Goal: Check status: Check status

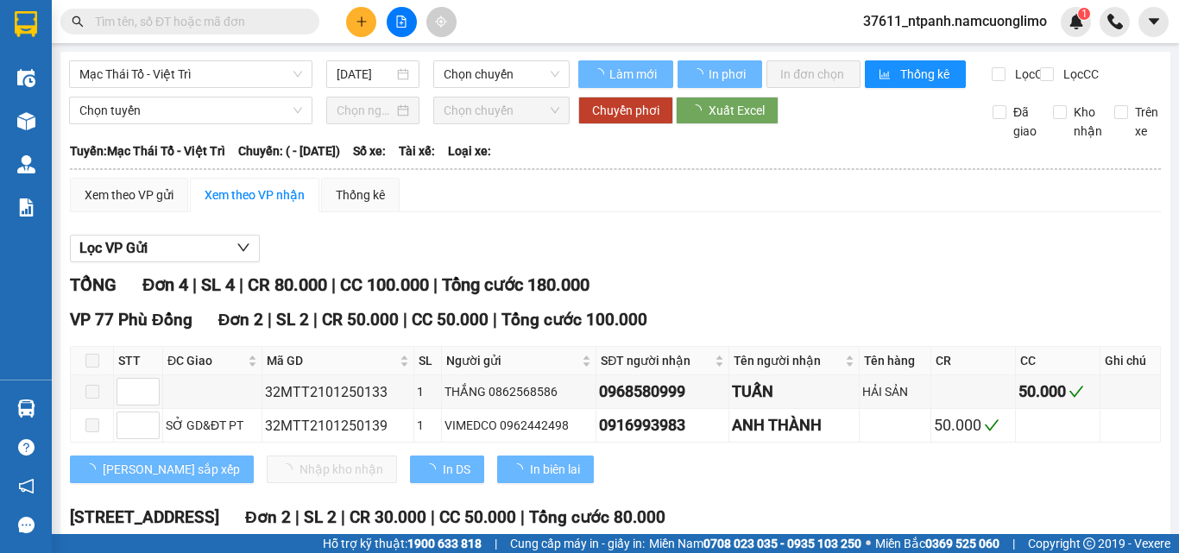
type input "21/01/2025"
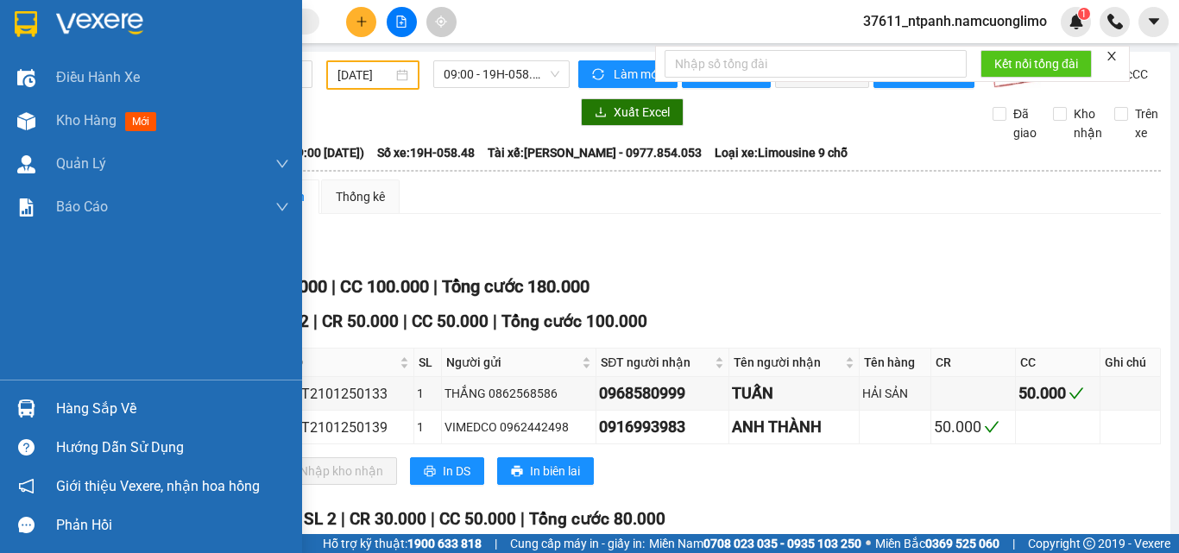
click at [45, 397] on div "Hàng sắp về" at bounding box center [151, 408] width 302 height 39
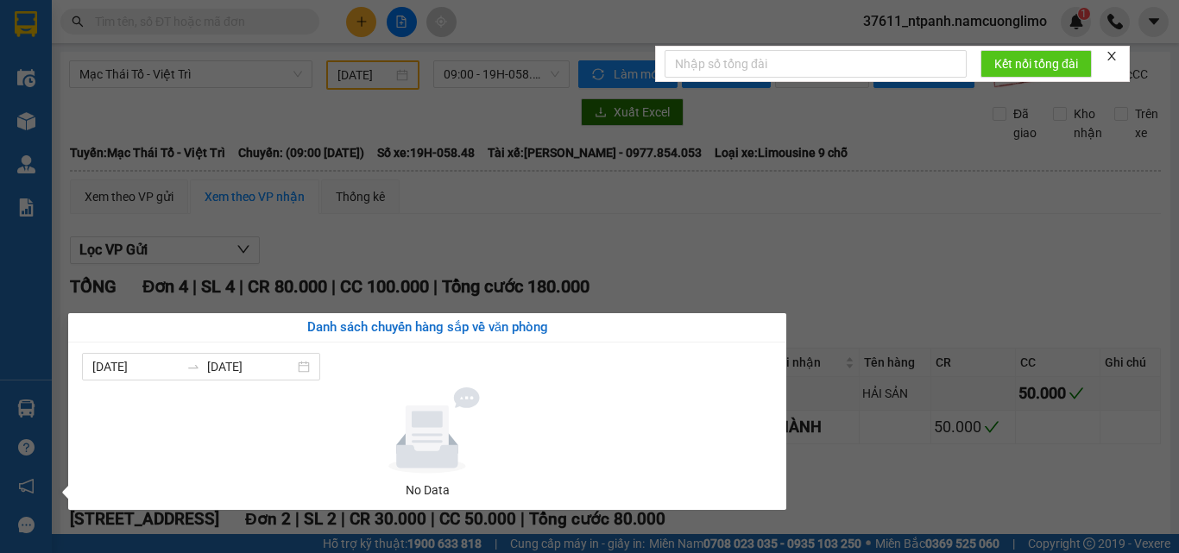
click at [882, 308] on section "Kết quả tìm kiếm ( 0 ) Bộ lọc No Data 37611_ntpanh.namcuonglimo 1 Điều hành xe …" at bounding box center [589, 276] width 1179 height 553
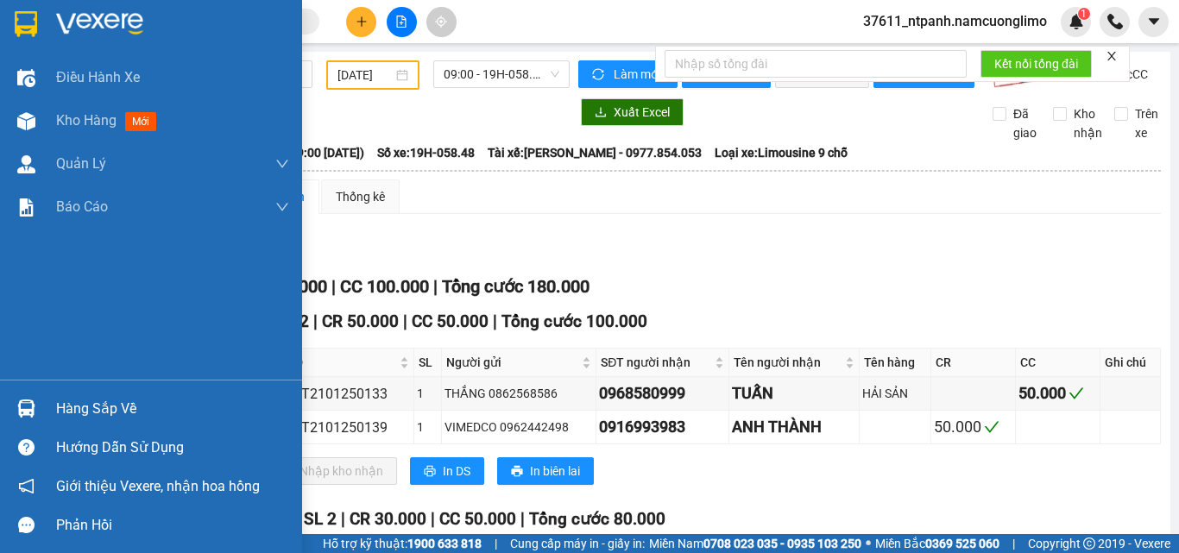
click at [29, 418] on div at bounding box center [26, 409] width 30 height 30
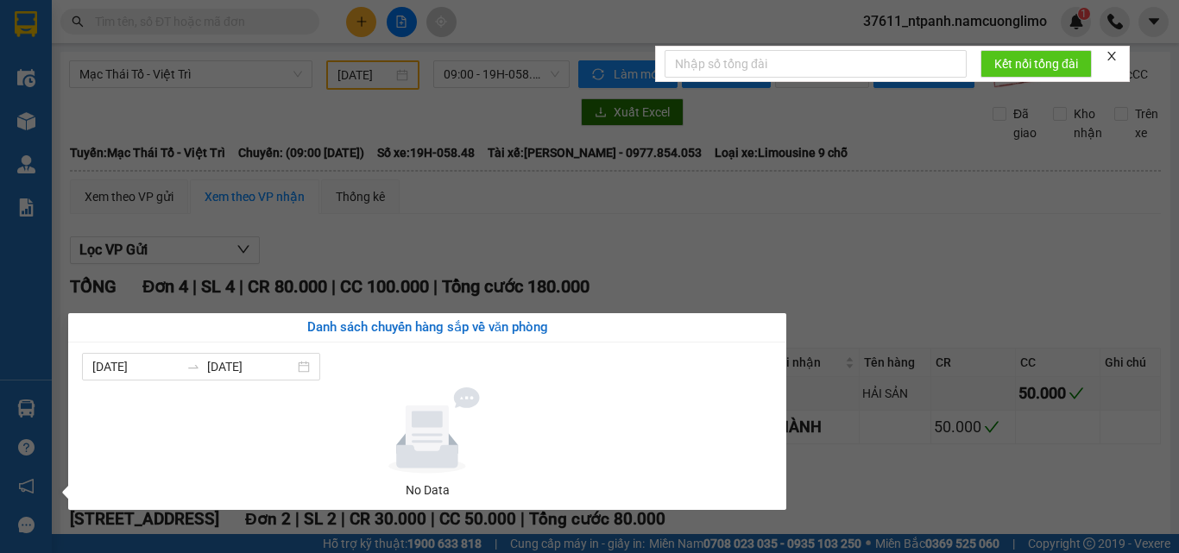
click at [891, 244] on section "Kết quả tìm kiếm ( 0 ) Bộ lọc No Data 37611_ntpanh.namcuonglimo 1 Điều hành xe …" at bounding box center [589, 276] width 1179 height 553
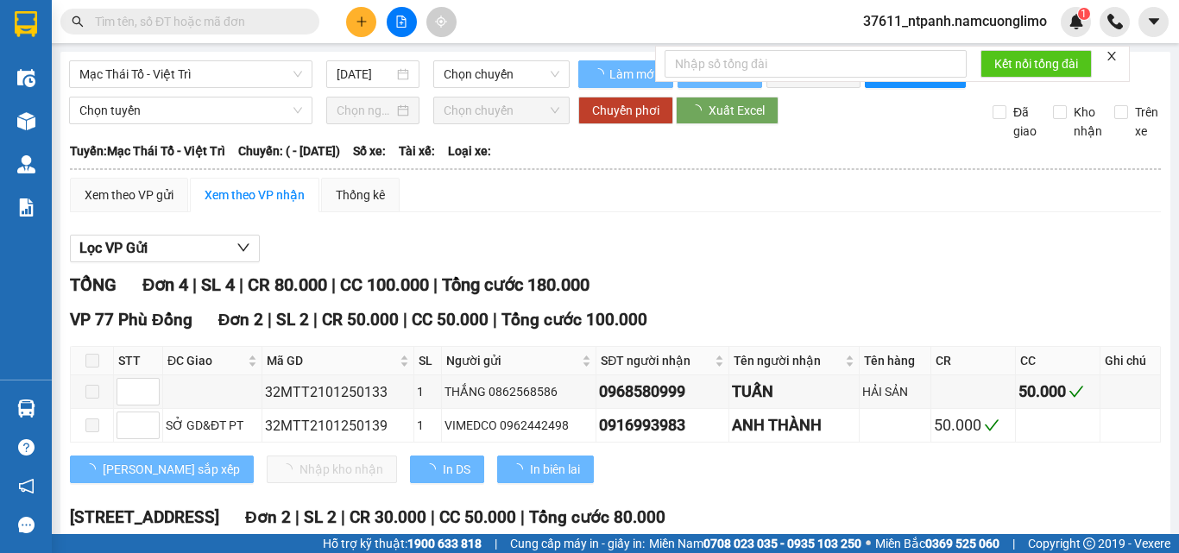
type input "[DATE]"
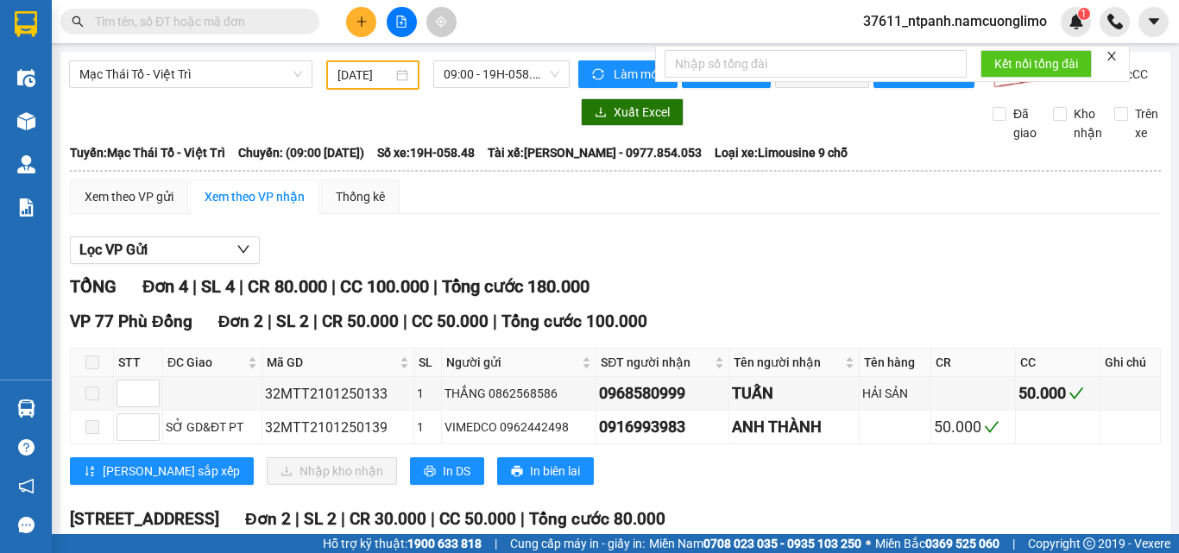
click at [373, 71] on input "[DATE]" at bounding box center [365, 75] width 55 height 19
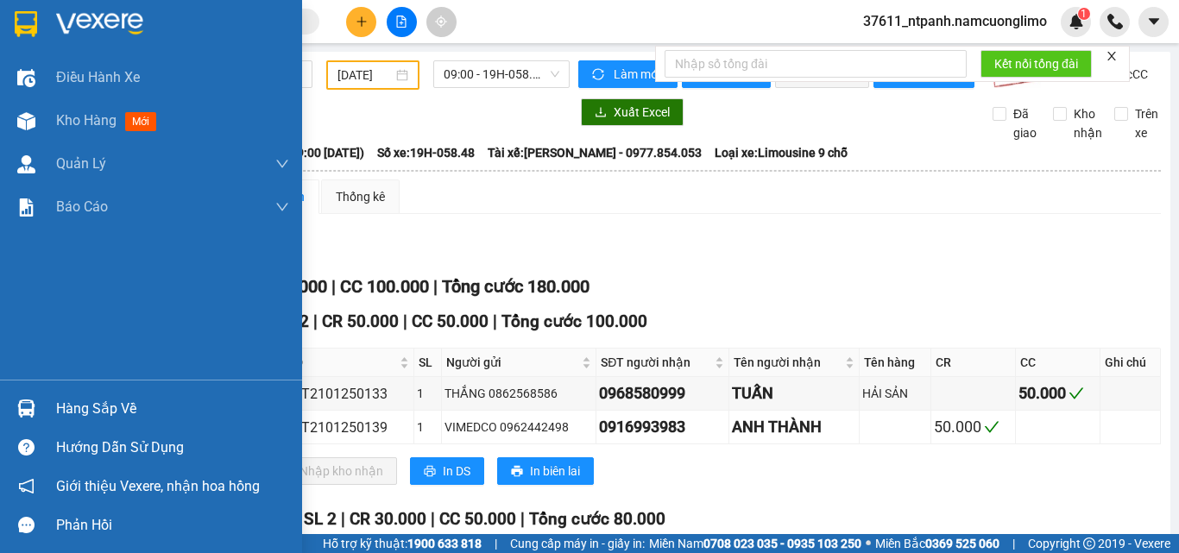
click at [43, 17] on div at bounding box center [151, 28] width 302 height 56
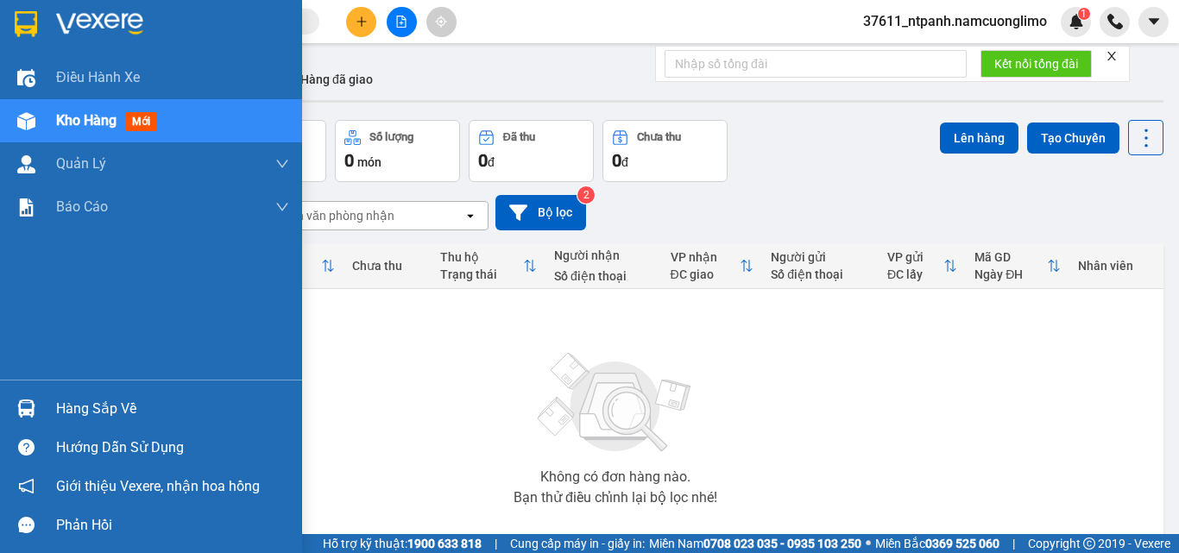
drag, startPoint x: 38, startPoint y: 410, endPoint x: 501, endPoint y: 411, distance: 462.8
click at [59, 411] on div "Hàng sắp về" at bounding box center [151, 408] width 302 height 39
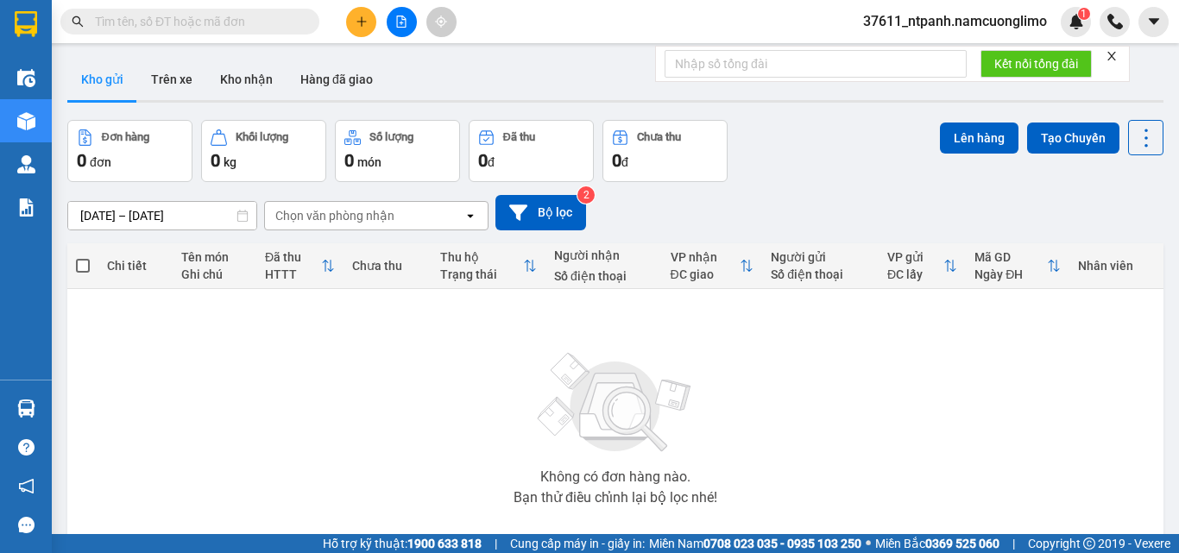
click at [895, 389] on section "Kết quả tìm kiếm ( 0 ) Bộ lọc No Data 37611_ntpanh.namcuonglimo 1 Điều hành xe …" at bounding box center [589, 276] width 1179 height 553
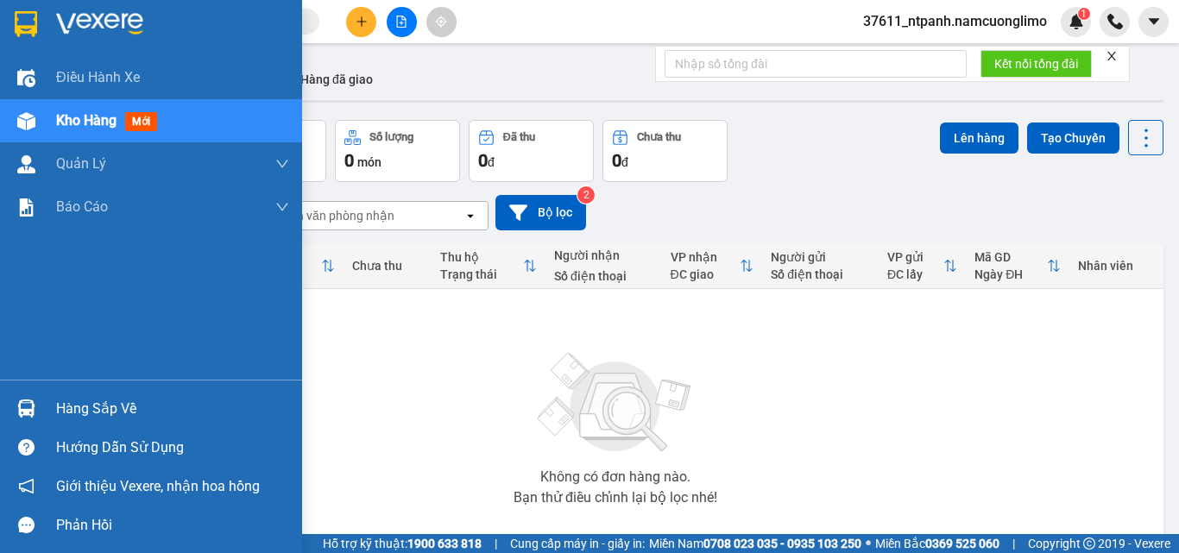
click at [40, 417] on div at bounding box center [26, 409] width 30 height 30
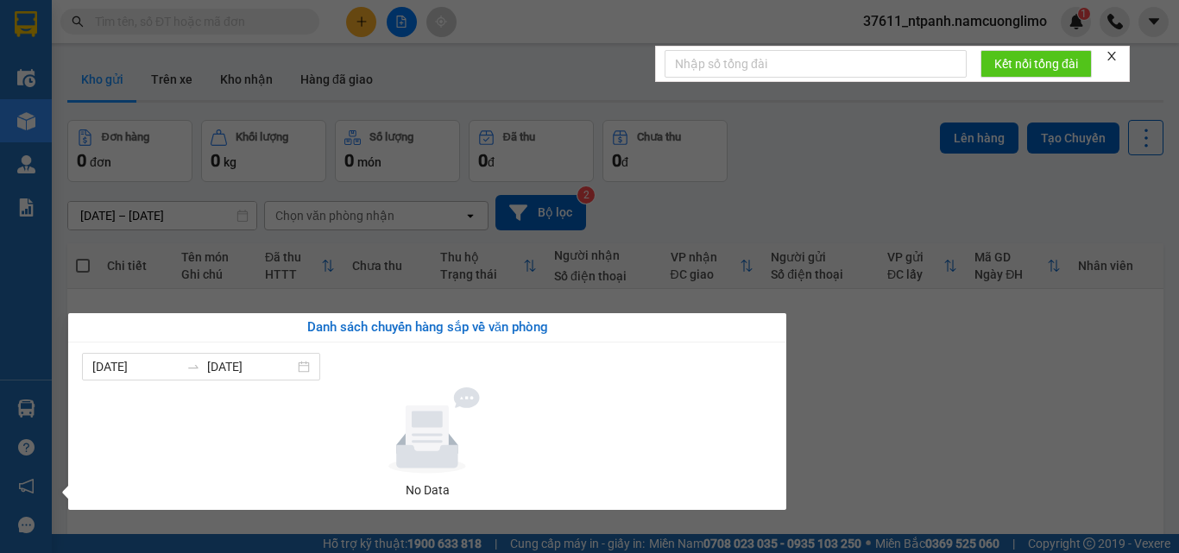
click at [258, 81] on section "Kết quả tìm kiếm ( 0 ) Bộ lọc No Data 37611_ntpanh.namcuonglimo 1 Điều hành xe …" at bounding box center [589, 276] width 1179 height 553
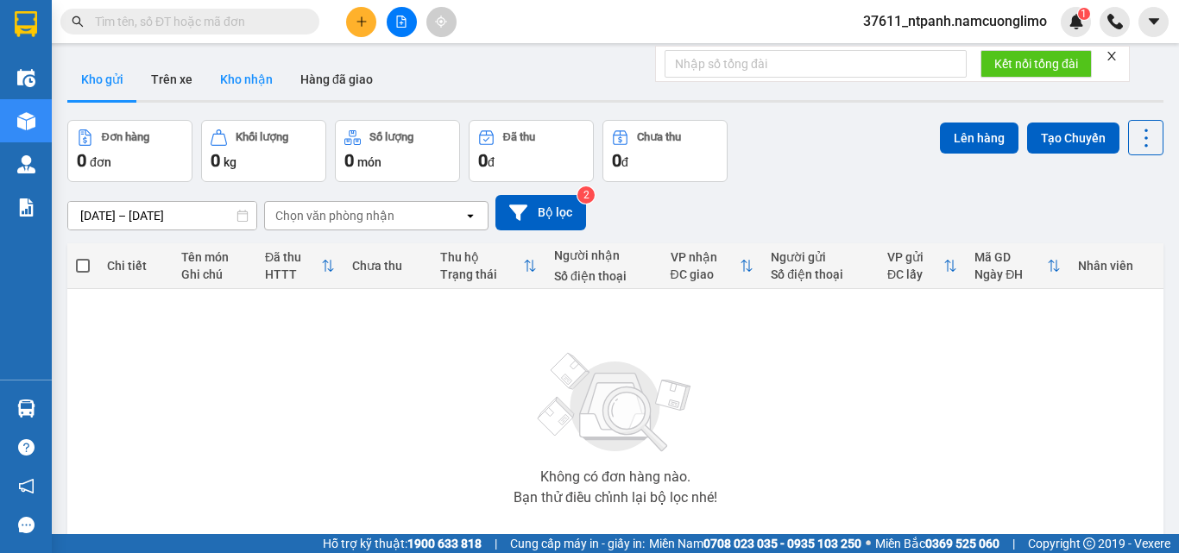
click at [243, 88] on button "Kho nhận" at bounding box center [246, 79] width 80 height 41
